Goal: Information Seeking & Learning: Learn about a topic

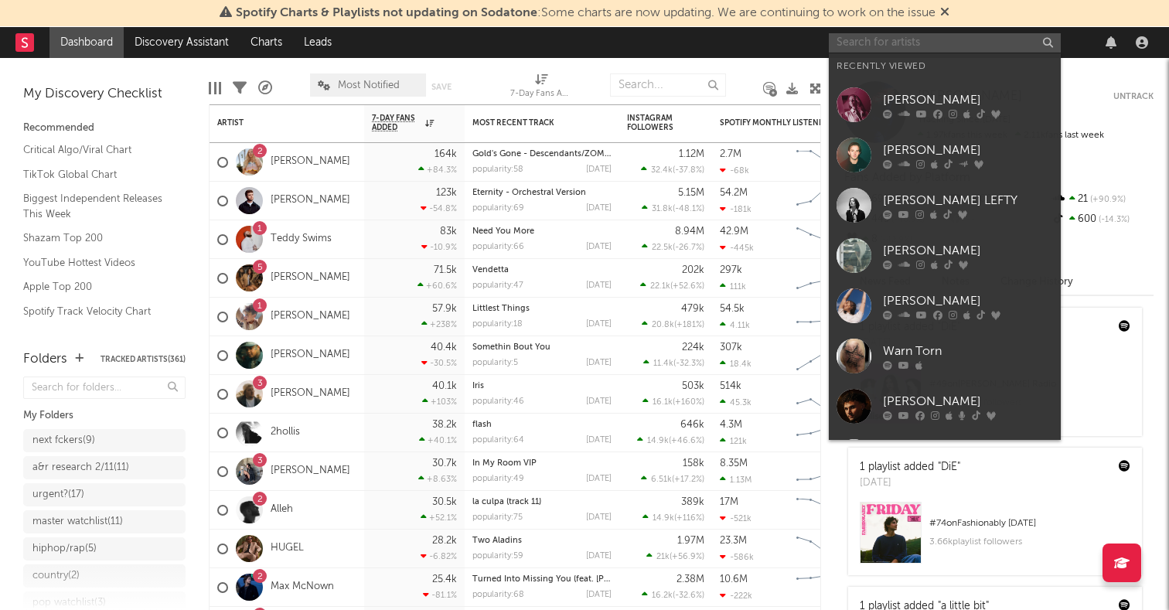
click at [925, 48] on input "text" at bounding box center [945, 42] width 232 height 19
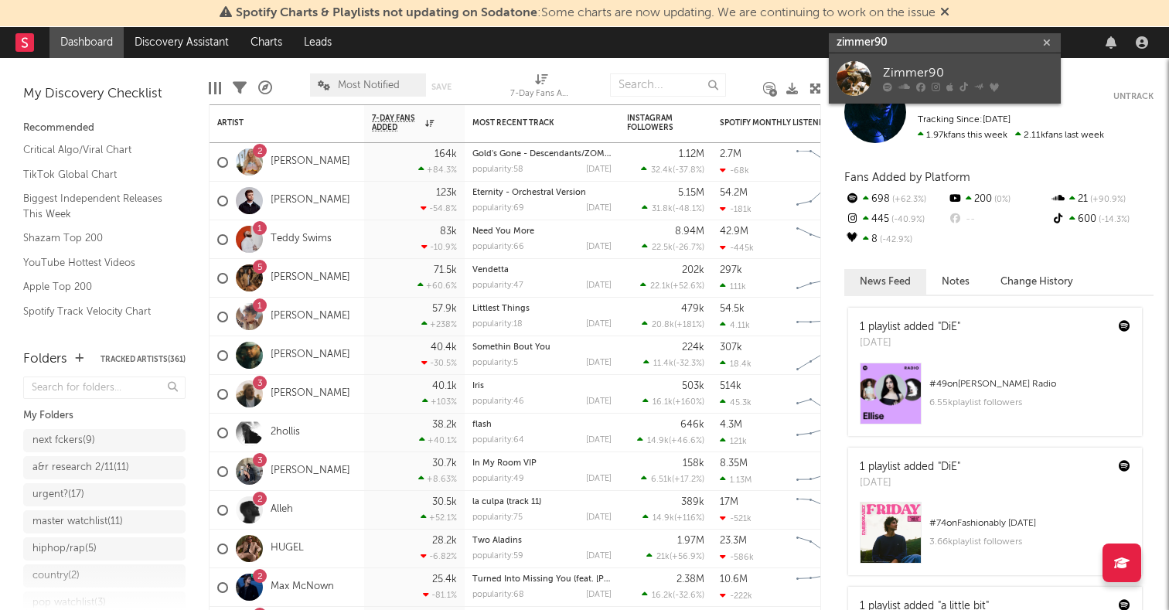
type input "zimmer90"
click at [850, 72] on div at bounding box center [853, 78] width 35 height 35
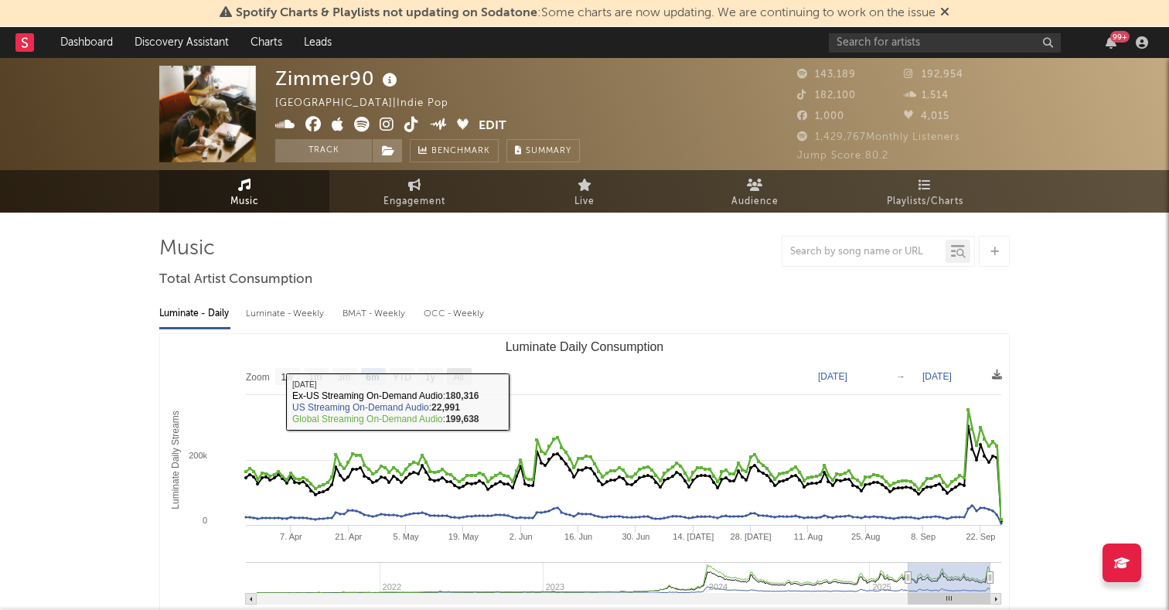
click at [468, 373] on rect "Luminate Daily Consumption" at bounding box center [459, 376] width 25 height 17
select select "All"
type input "[DATE]"
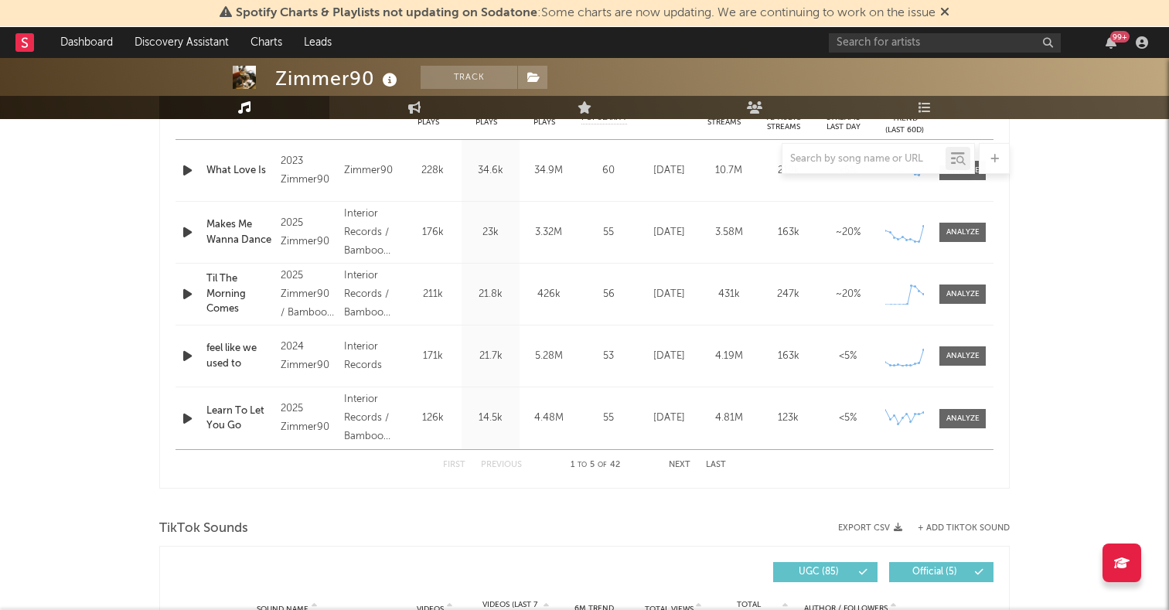
scroll to position [660, 0]
